Goal: Navigation & Orientation: Find specific page/section

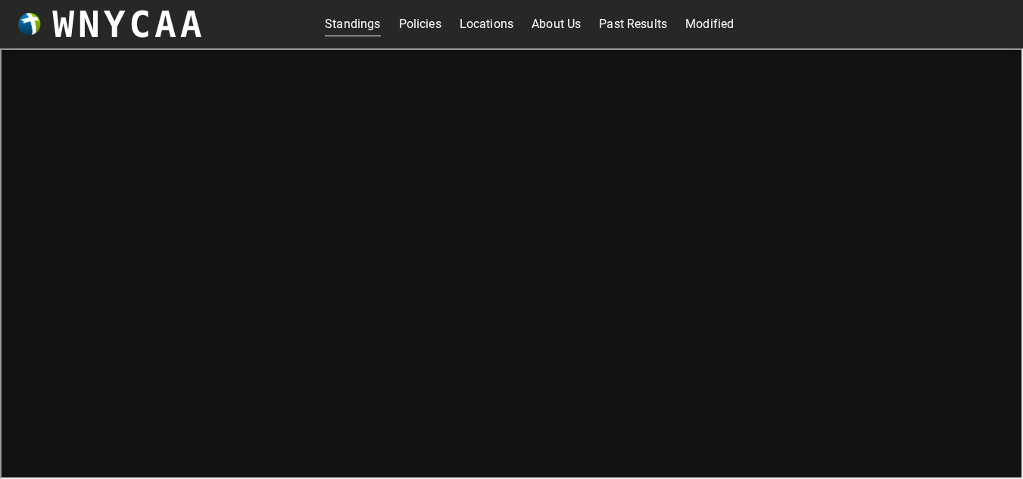
click at [565, 30] on link "About Us" at bounding box center [555, 24] width 49 height 24
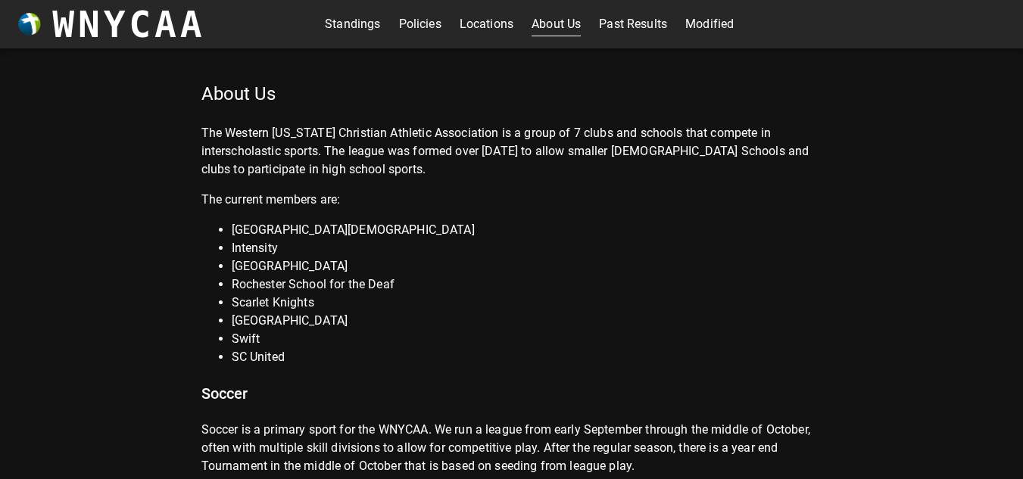
click at [685, 27] on link "Modified" at bounding box center [709, 24] width 48 height 24
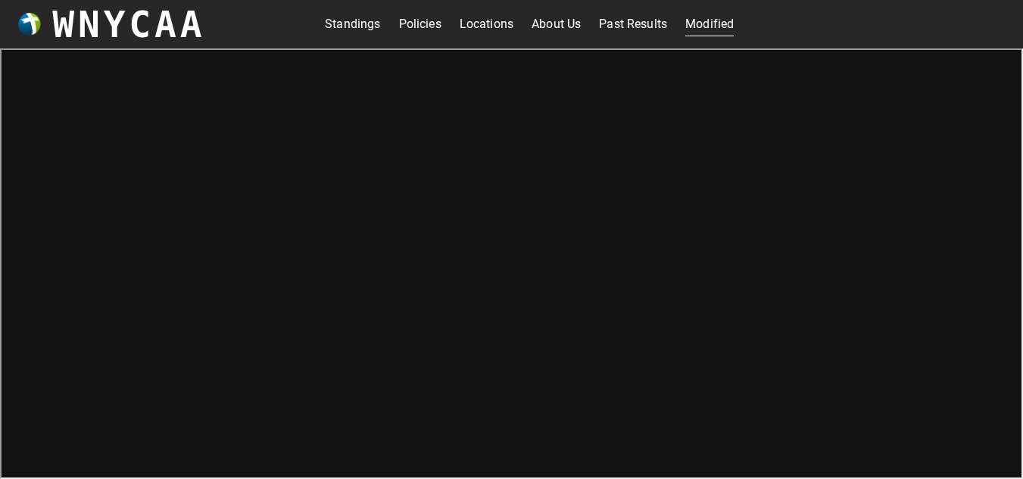
click at [609, 28] on link "Past Results" at bounding box center [633, 24] width 68 height 24
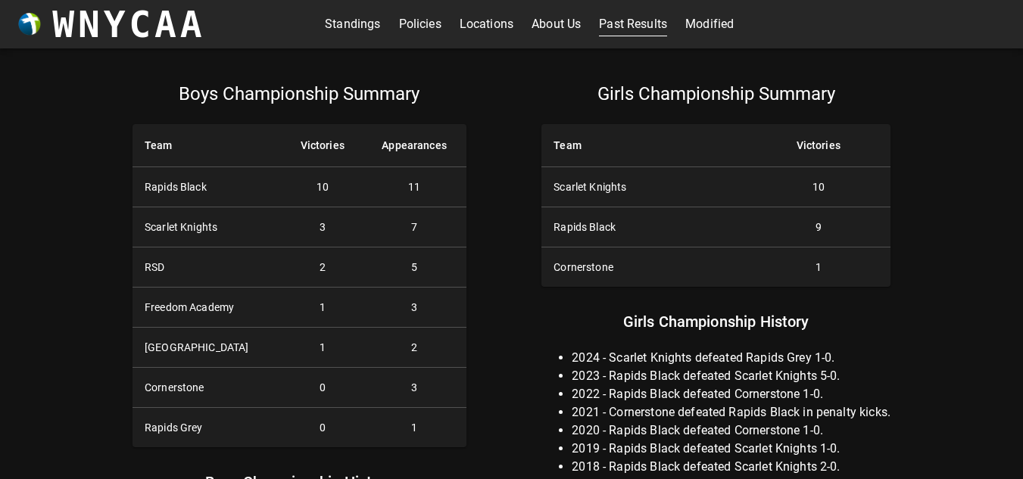
click at [559, 23] on link "About Us" at bounding box center [555, 24] width 49 height 24
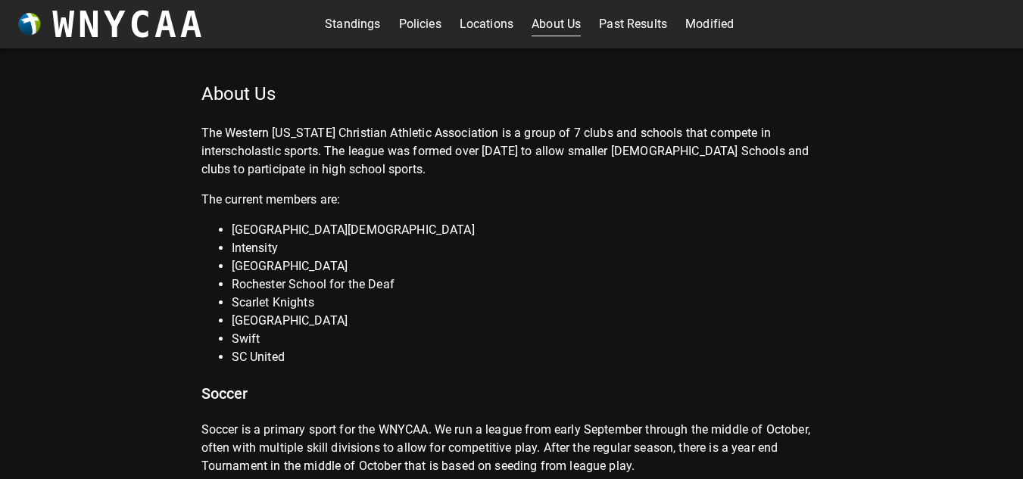
click at [624, 30] on link "Past Results" at bounding box center [633, 24] width 68 height 24
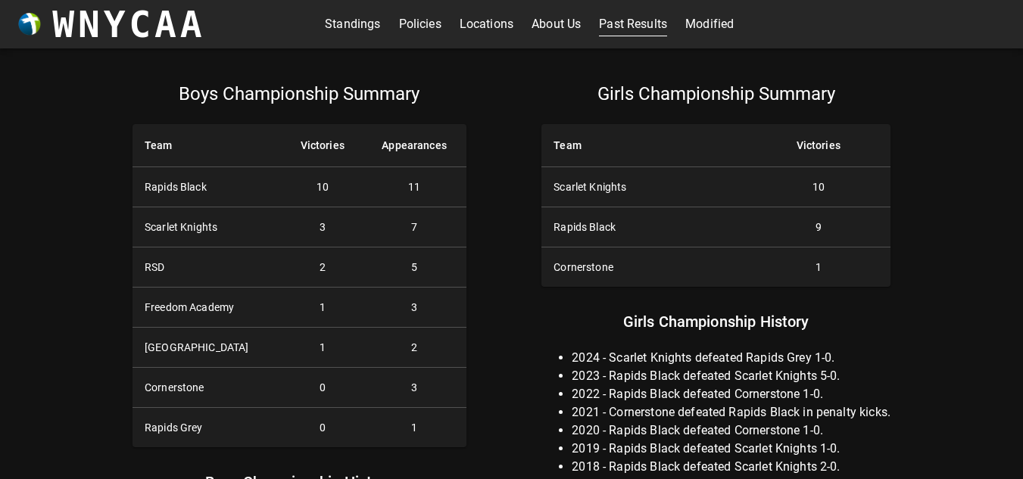
click at [359, 16] on link "Standings" at bounding box center [352, 24] width 55 height 24
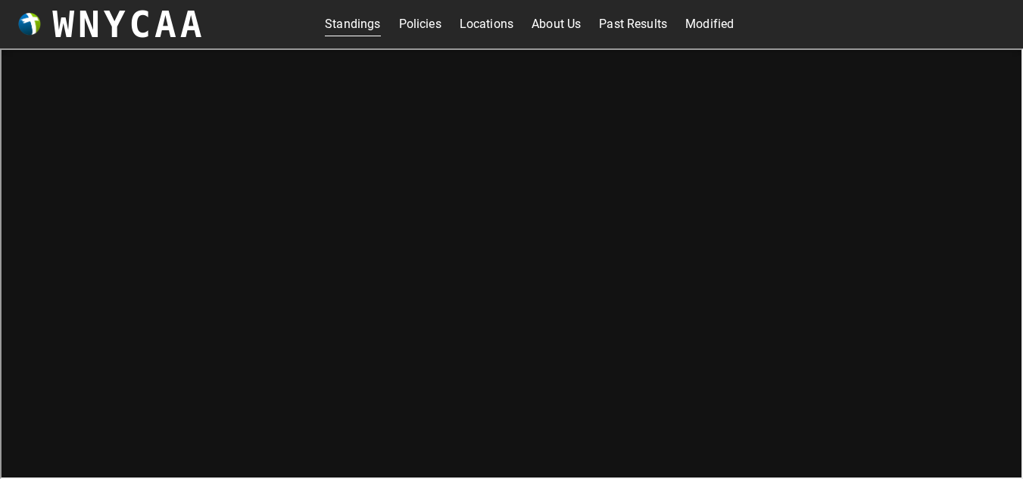
click at [655, 33] on link "Past Results" at bounding box center [633, 24] width 68 height 24
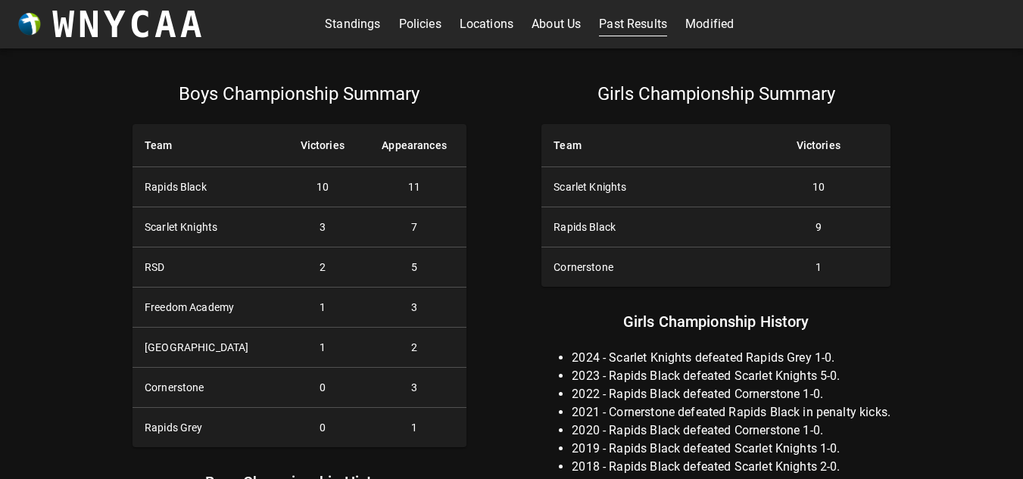
click at [372, 31] on link "Standings" at bounding box center [352, 24] width 55 height 24
